Goal: Information Seeking & Learning: Check status

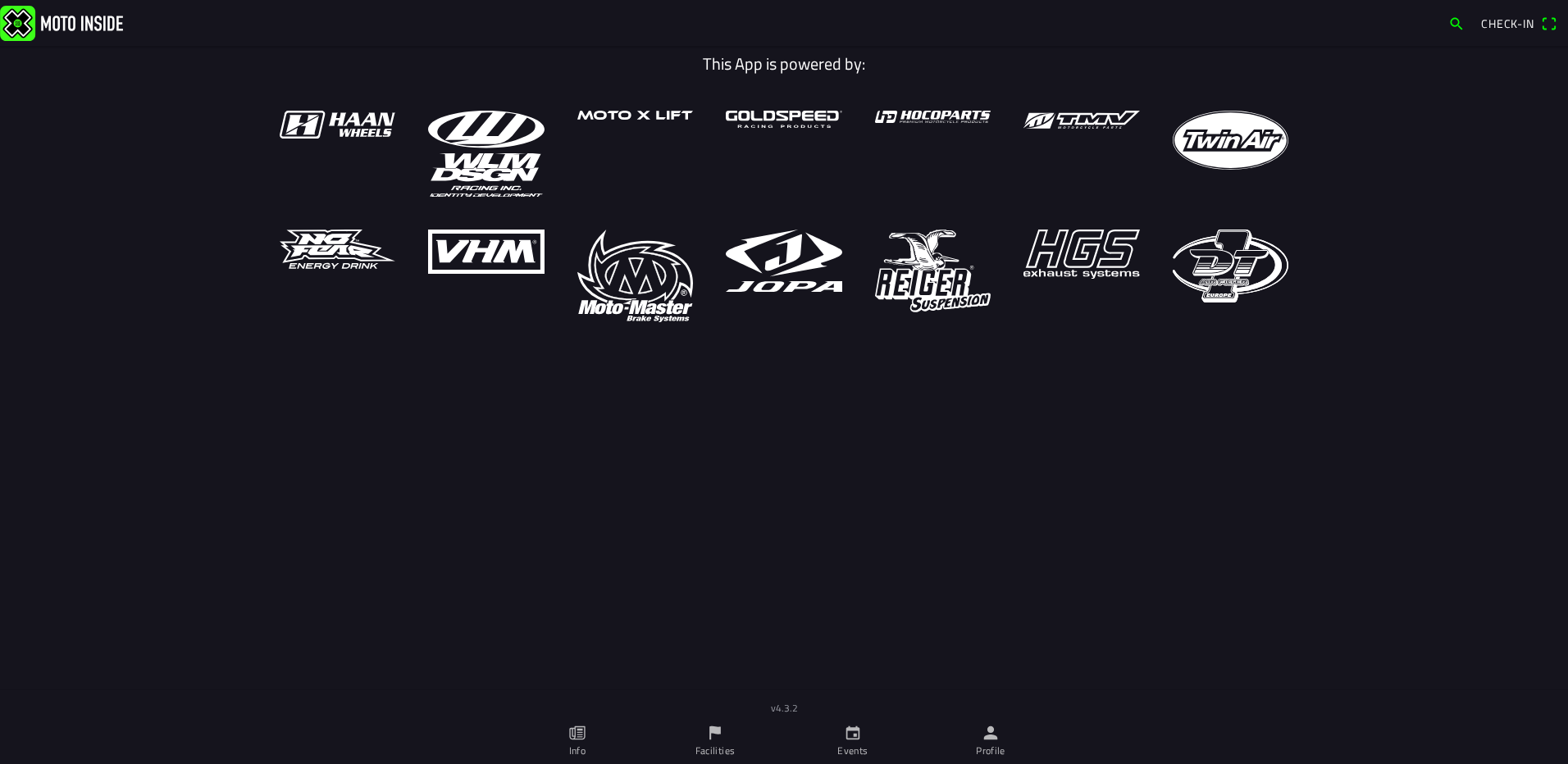
click at [843, 733] on link "Events" at bounding box center [853, 741] width 137 height 46
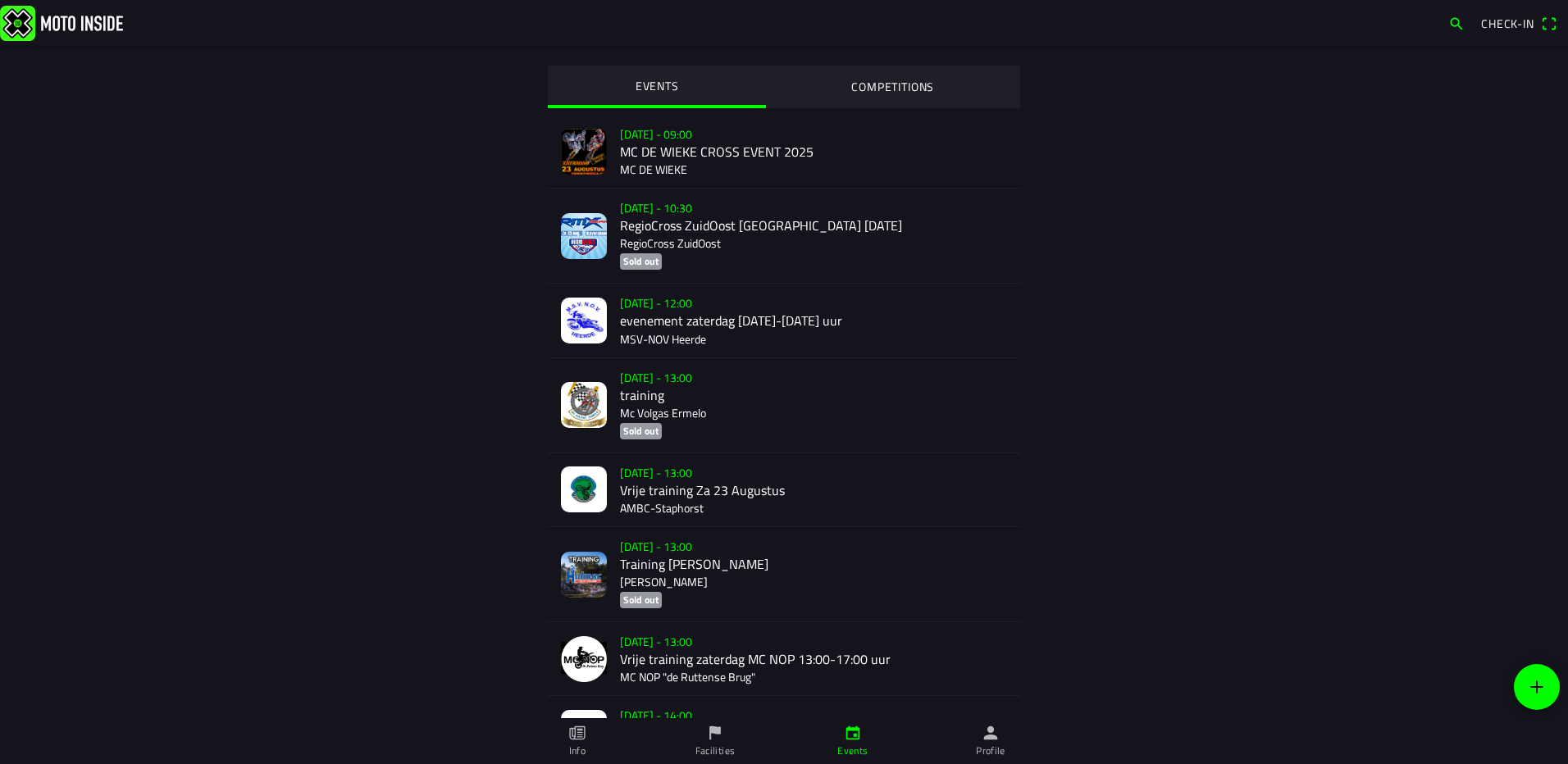
click at [678, 496] on div "[DATE] - 13:00 Vrije training Za 23 Augustus AMBC-[GEOGRAPHIC_DATA]" at bounding box center [813, 489] width 387 height 73
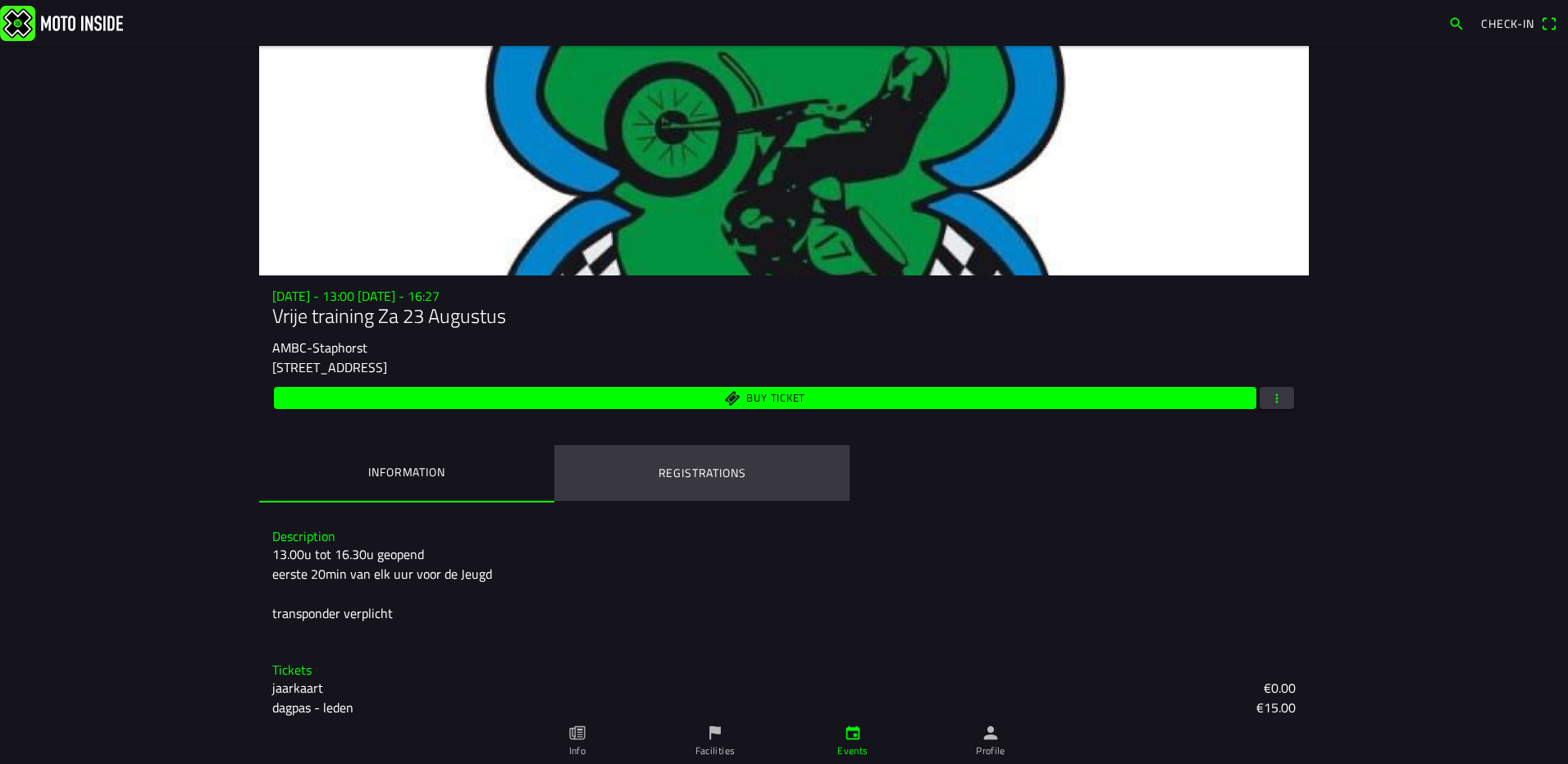
click at [669, 475] on ion-label "Registrations" at bounding box center [702, 472] width 87 height 18
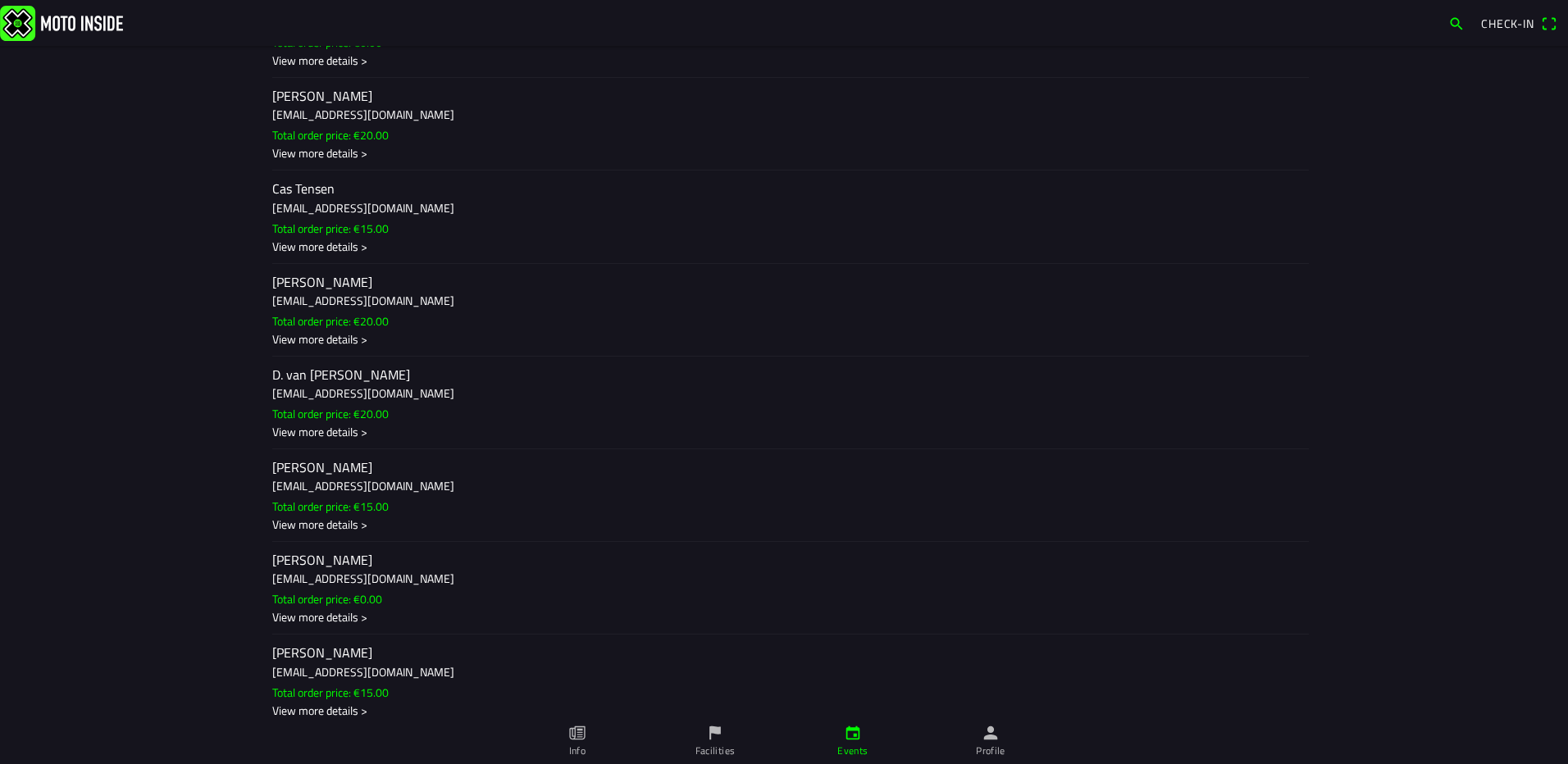
scroll to position [491, 0]
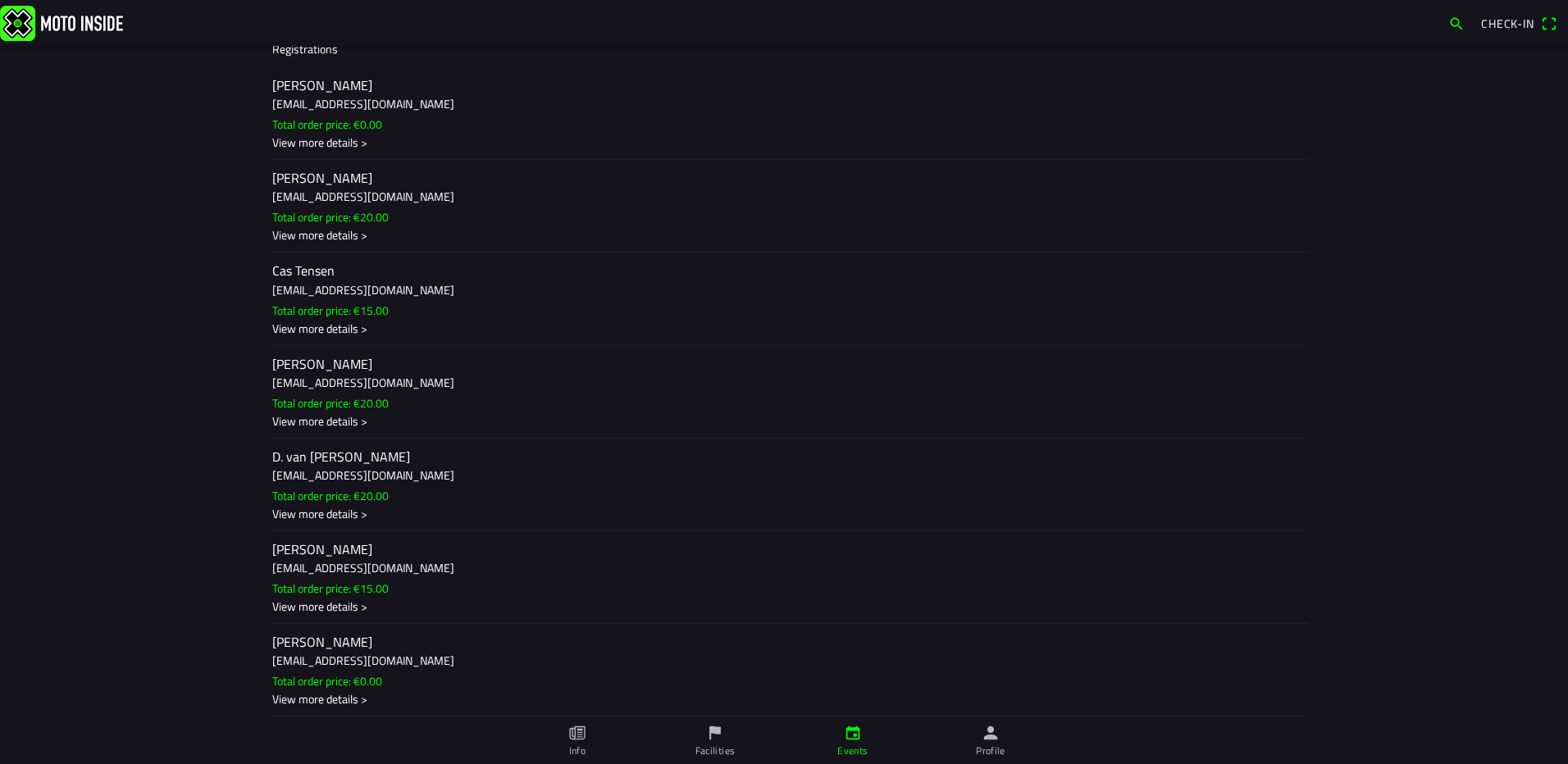
click at [444, 210] on ion-label "[PERSON_NAME] [EMAIL_ADDRESS][DOMAIN_NAME] Total order price: €20.00 View more …" at bounding box center [784, 206] width 1024 height 75
click at [406, 472] on ion-backdrop at bounding box center [784, 382] width 1568 height 764
click at [401, 478] on h3 "[EMAIL_ADDRESS][DOMAIN_NAME]" at bounding box center [784, 475] width 1024 height 17
click at [441, 462] on ion-backdrop at bounding box center [784, 382] width 1568 height 764
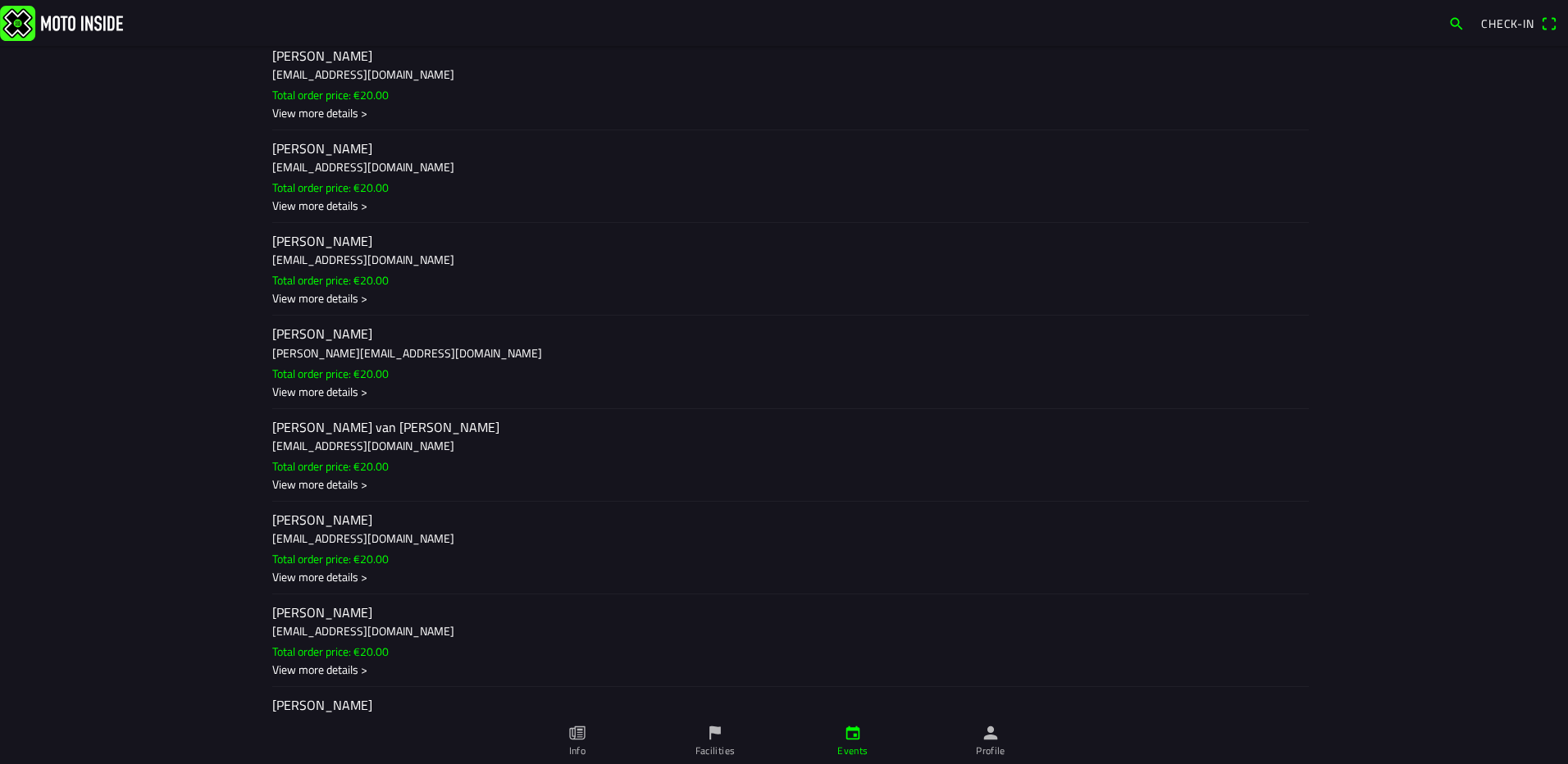
scroll to position [2459, 0]
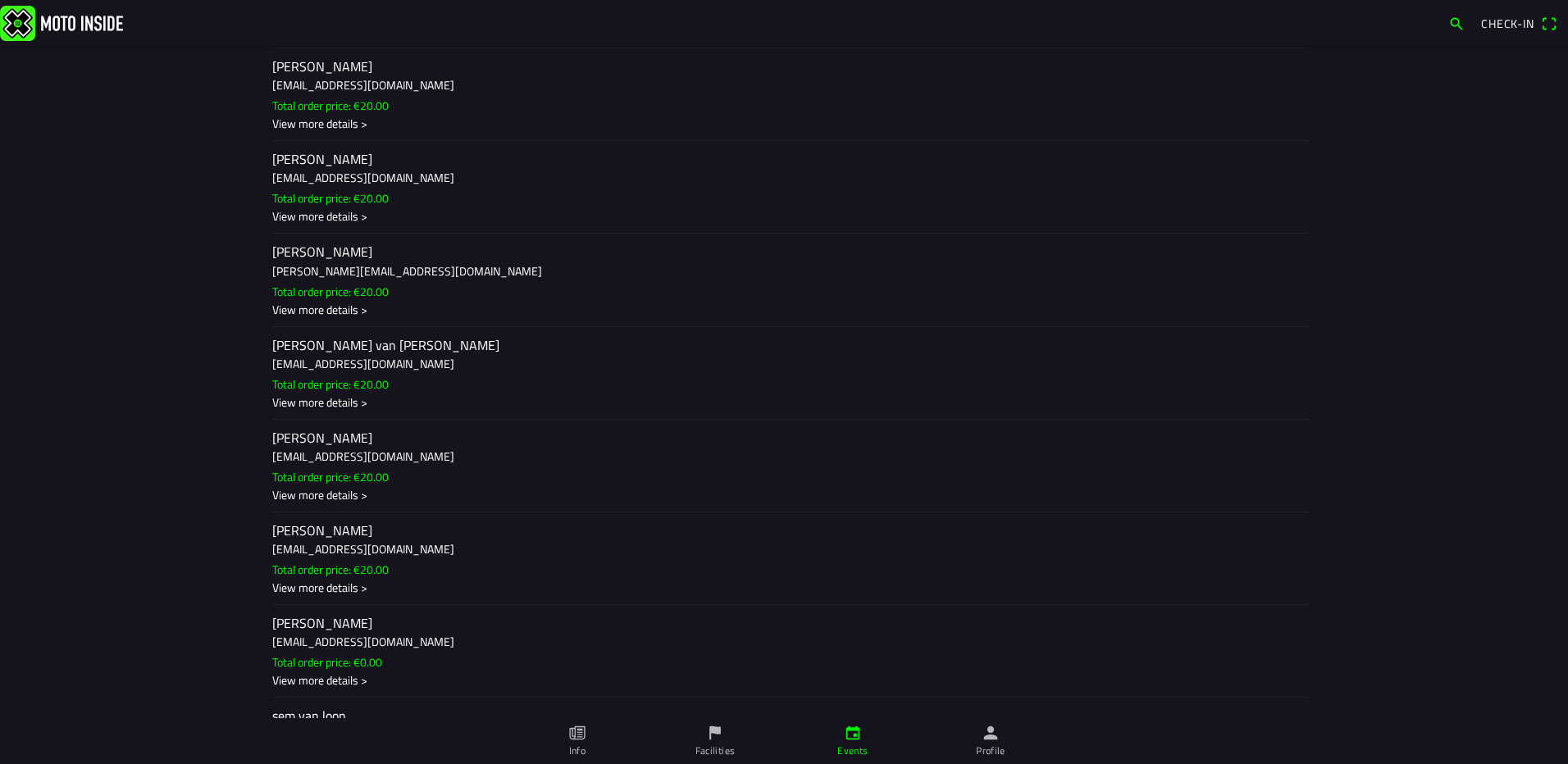
click at [351, 174] on h3 "[EMAIL_ADDRESS][DOMAIN_NAME]" at bounding box center [784, 178] width 1024 height 17
click at [391, 278] on ion-backdrop at bounding box center [784, 382] width 1568 height 764
click at [345, 278] on h3 "[PERSON_NAME][EMAIL_ADDRESS][DOMAIN_NAME]" at bounding box center [784, 270] width 1024 height 17
click at [251, 395] on ion-backdrop at bounding box center [784, 382] width 1568 height 764
click at [0, 0] on slot "Total order price: €20.00" at bounding box center [0, 0] width 0 height 0
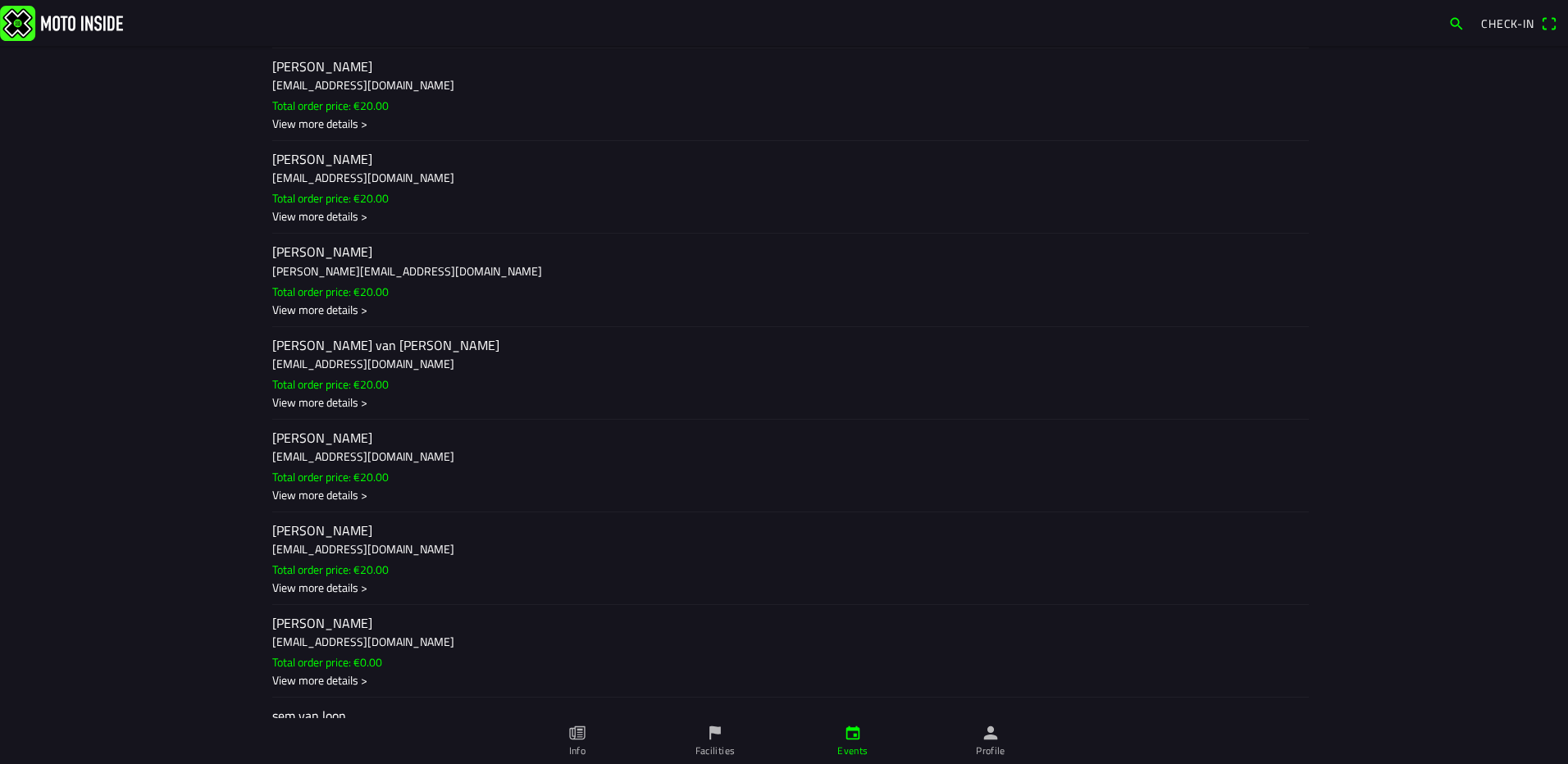
click at [359, 462] on ion-backdrop at bounding box center [784, 382] width 1568 height 764
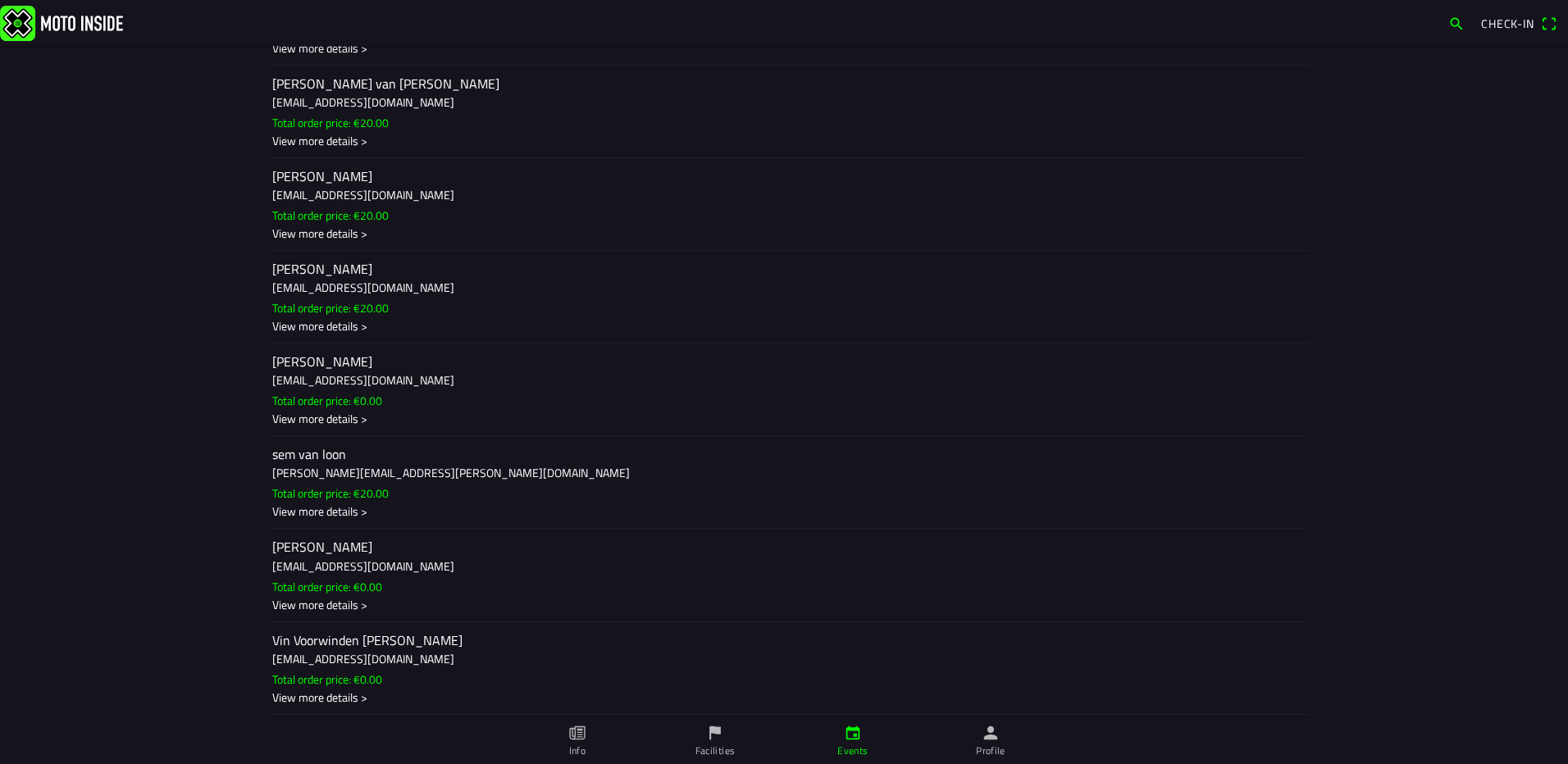
scroll to position [2724, 0]
click at [317, 284] on h3 "[EMAIL_ADDRESS][DOMAIN_NAME]" at bounding box center [784, 284] width 1024 height 17
click at [463, 275] on ion-backdrop at bounding box center [784, 382] width 1568 height 764
